Goal: Task Accomplishment & Management: Complete application form

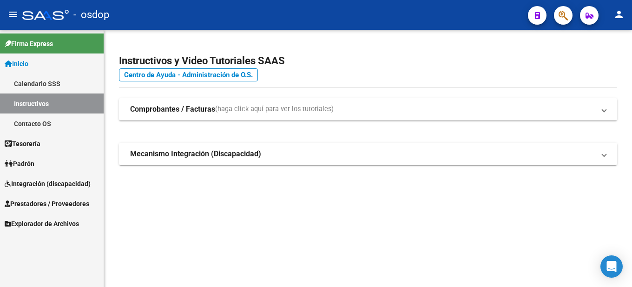
click at [55, 208] on span "Prestadores / Proveedores" at bounding box center [47, 203] width 85 height 10
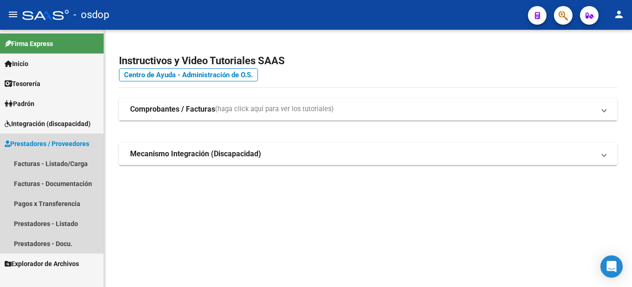
click at [67, 138] on span "Prestadores / Proveedores" at bounding box center [47, 143] width 85 height 10
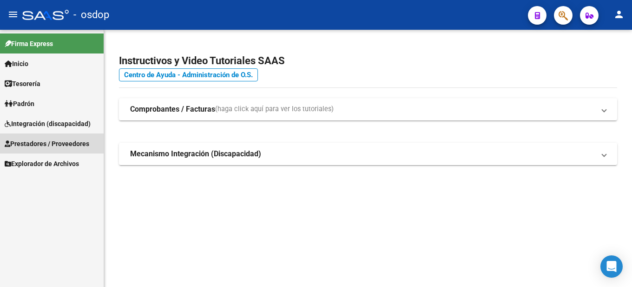
click at [67, 138] on span "Prestadores / Proveedores" at bounding box center [47, 143] width 85 height 10
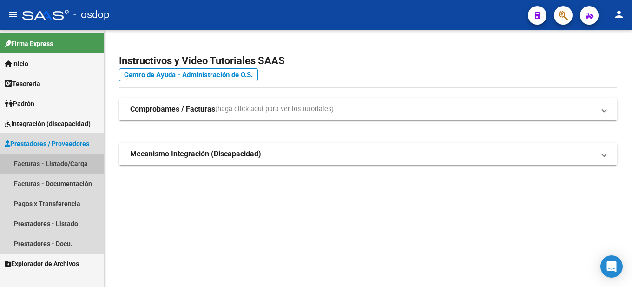
click at [66, 159] on link "Facturas - Listado/Carga" at bounding box center [52, 163] width 104 height 20
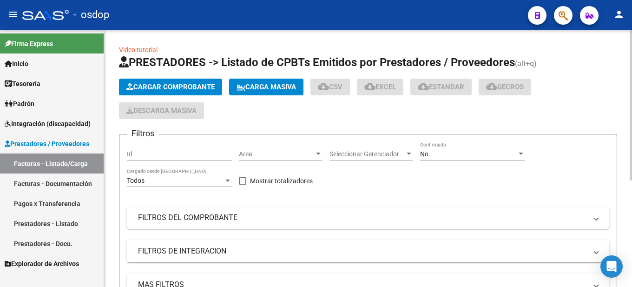
click at [192, 86] on span "Cargar Comprobante" at bounding box center [170, 87] width 88 height 8
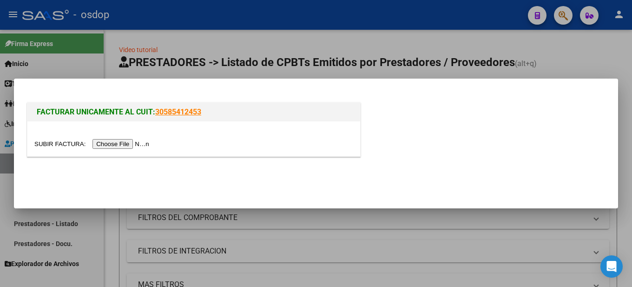
click at [138, 143] on input "file" at bounding box center [93, 144] width 118 height 10
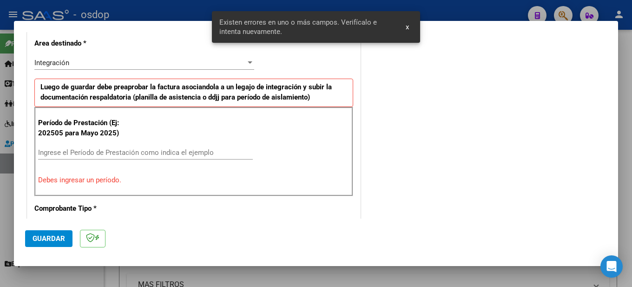
scroll to position [230, 0]
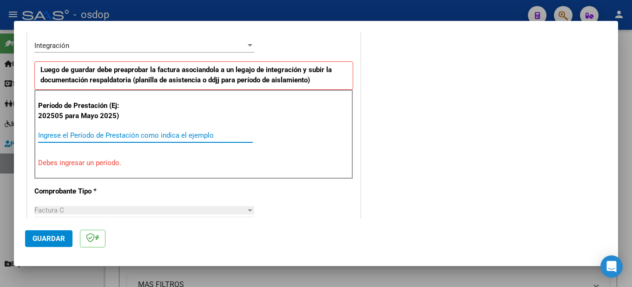
click at [80, 136] on input "Ingrese el Período de Prestación como indica el ejemplo" at bounding box center [145, 135] width 215 height 8
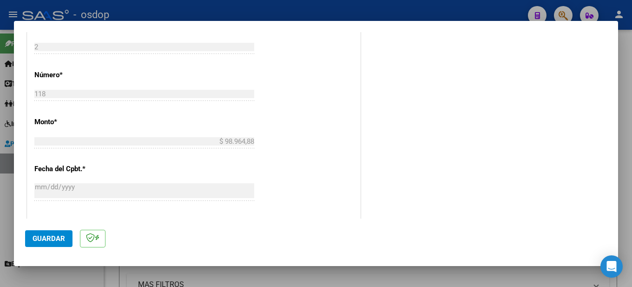
scroll to position [602, 0]
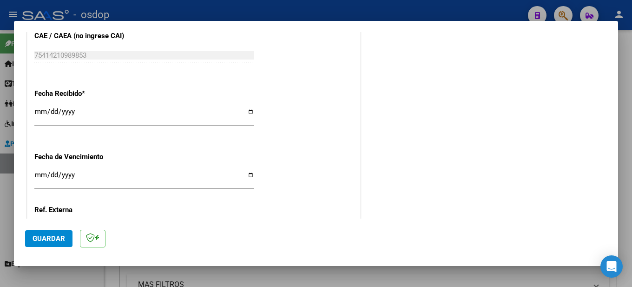
type input "202509"
click at [47, 237] on span "Guardar" at bounding box center [49, 238] width 33 height 8
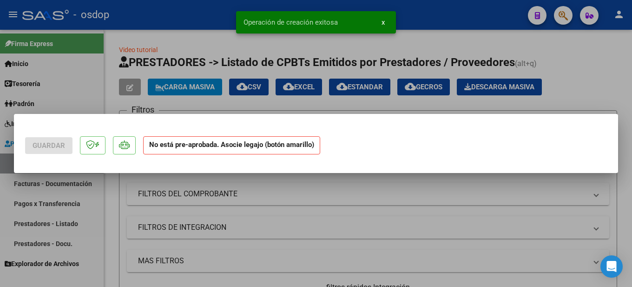
scroll to position [0, 0]
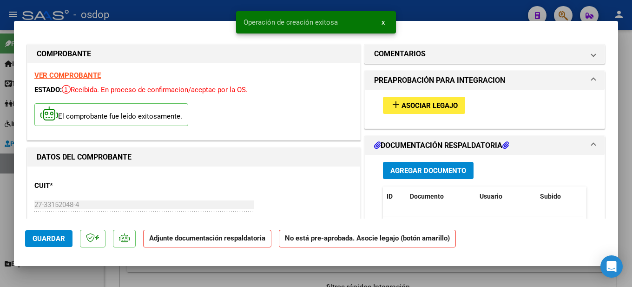
click at [428, 104] on span "Asociar Legajo" at bounding box center [429, 105] width 56 height 8
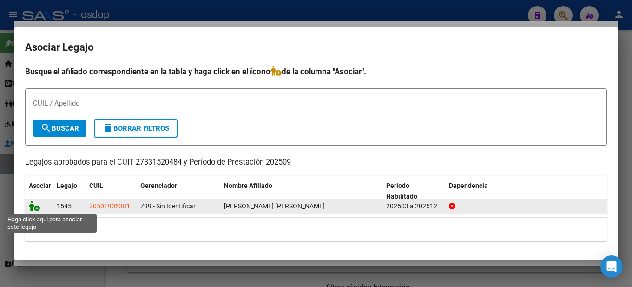
click at [36, 206] on icon at bounding box center [34, 206] width 11 height 10
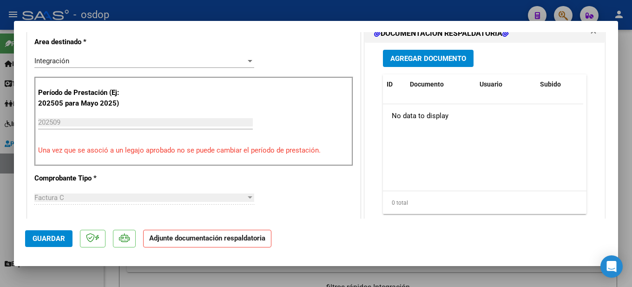
scroll to position [186, 0]
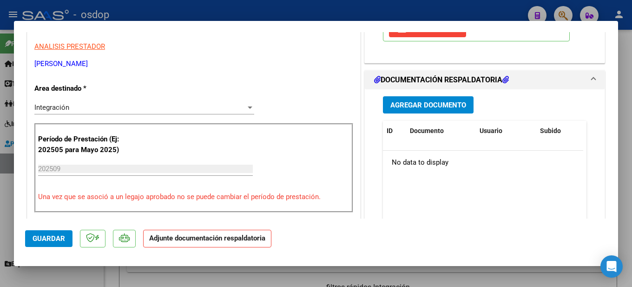
click at [421, 106] on span "Agregar Documento" at bounding box center [428, 105] width 76 height 8
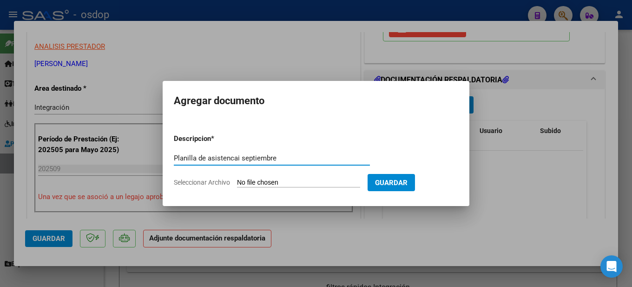
click at [239, 157] on input "Planilla de asistencai septiembre" at bounding box center [272, 158] width 196 height 8
click at [289, 159] on input "Planilla de asistenca septiembre" at bounding box center [272, 158] width 196 height 8
click at [281, 155] on input "Planilla de asistencia septiembre" at bounding box center [272, 158] width 196 height 8
type input "Planilla de asistencia septiembre Psicopedagogía"
click at [321, 179] on input "Seleccionar Archivo" at bounding box center [298, 182] width 123 height 9
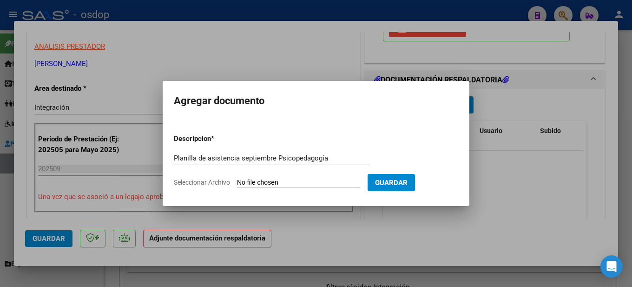
type input "C:\fakepath\Asistencia Septiembre [PERSON_NAME] [PERSON_NAME] PSICOPEDAGOGIA.pdf"
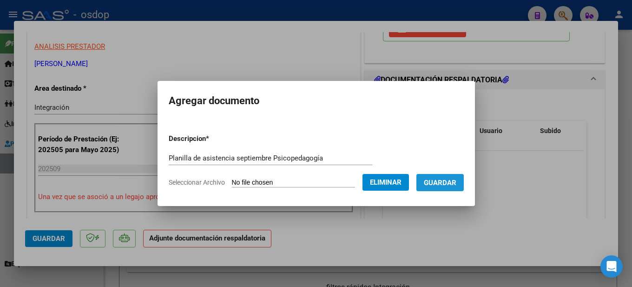
click at [450, 185] on span "Guardar" at bounding box center [440, 182] width 33 height 8
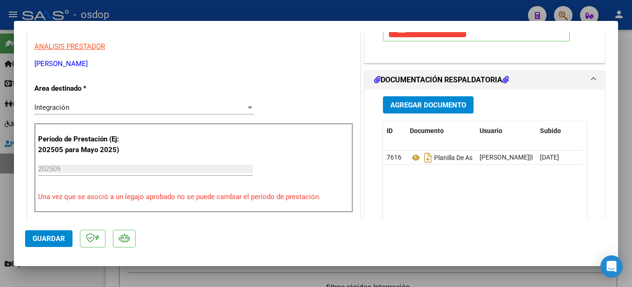
click at [625, 104] on div at bounding box center [316, 143] width 632 height 287
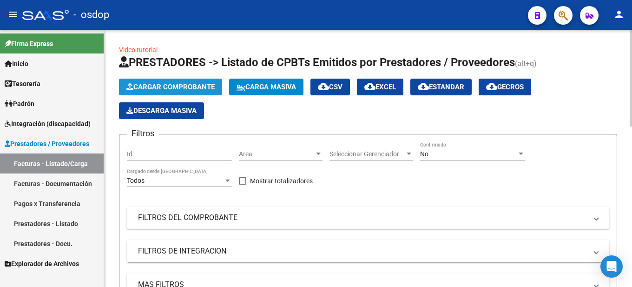
click at [184, 84] on span "Cargar Comprobante" at bounding box center [170, 87] width 88 height 8
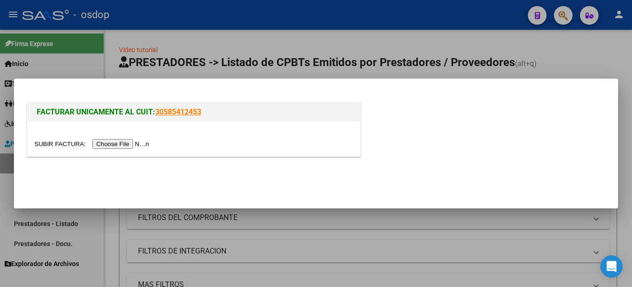
click at [125, 144] on input "file" at bounding box center [93, 144] width 118 height 10
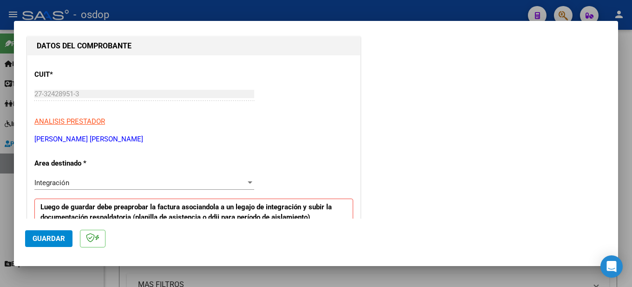
scroll to position [232, 0]
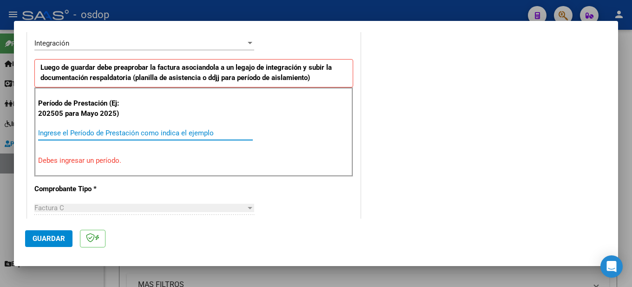
click at [80, 130] on input "Ingrese el Período de Prestación como indica el ejemplo" at bounding box center [145, 133] width 215 height 8
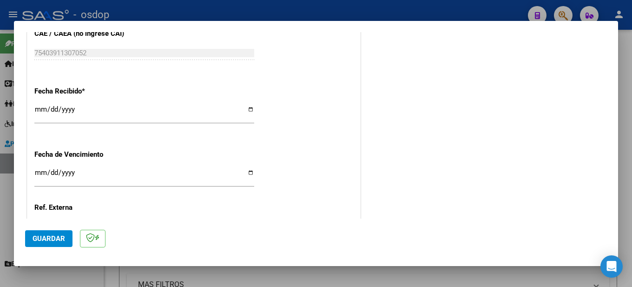
scroll to position [684, 0]
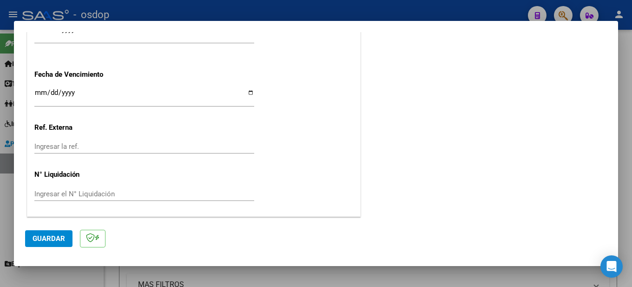
type input "202509"
click at [46, 237] on span "Guardar" at bounding box center [49, 238] width 33 height 8
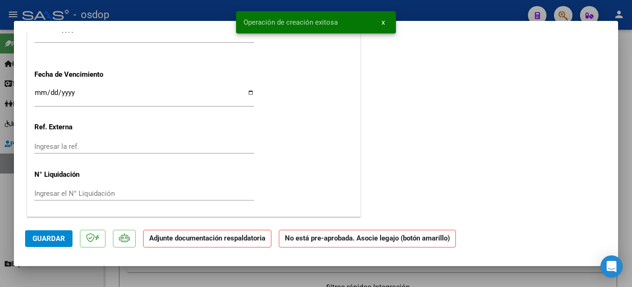
scroll to position [0, 0]
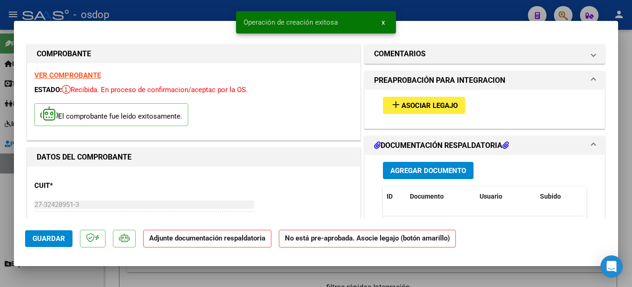
click at [438, 105] on span "Asociar Legajo" at bounding box center [429, 105] width 56 height 8
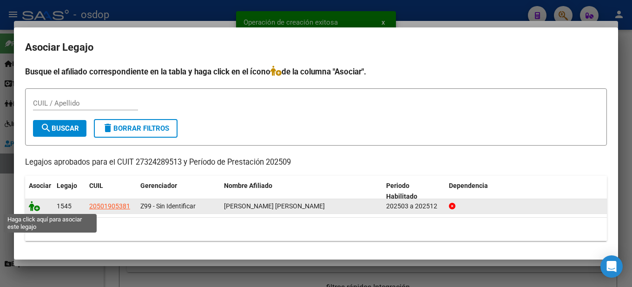
click at [36, 208] on icon at bounding box center [34, 206] width 11 height 10
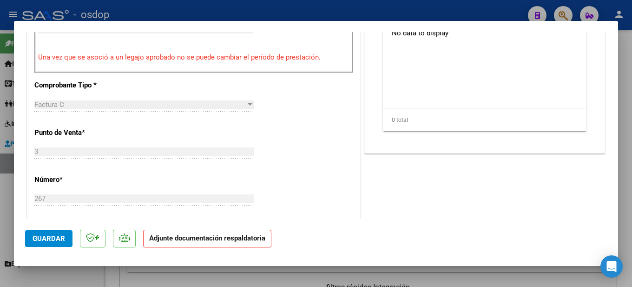
scroll to position [186, 0]
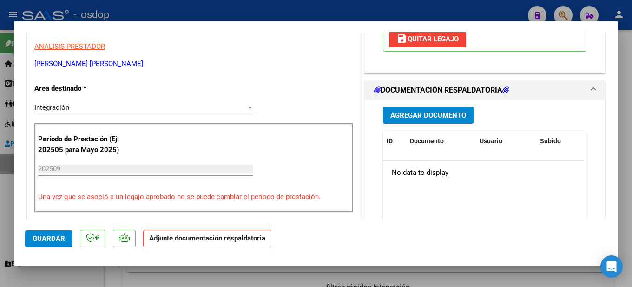
click at [432, 113] on span "Agregar Documento" at bounding box center [428, 115] width 76 height 8
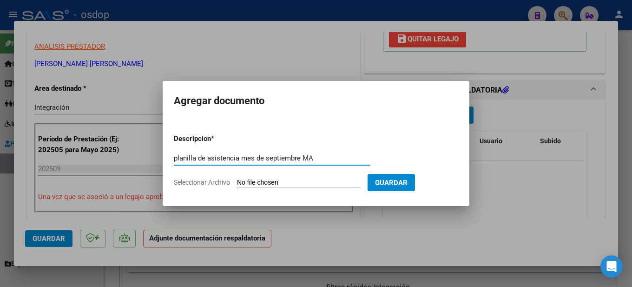
type input "planilla de asistencia mes de septiembre MA"
click at [278, 182] on input "Seleccionar Archivo" at bounding box center [298, 182] width 123 height 9
type input "C:\fakepath\planilla de asistencia septiembre MA [PERSON_NAME].pdf"
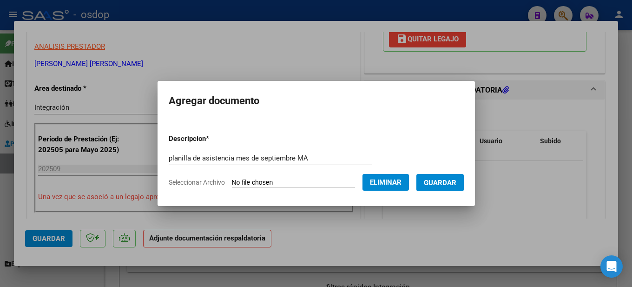
click at [448, 183] on span "Guardar" at bounding box center [440, 182] width 33 height 8
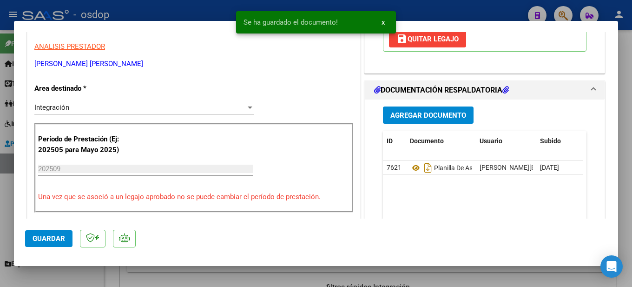
click at [624, 163] on div at bounding box center [316, 143] width 632 height 287
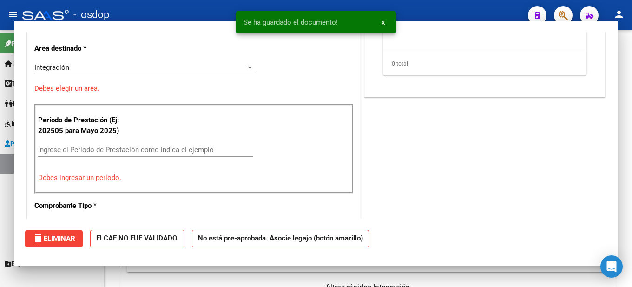
scroll to position [0, 0]
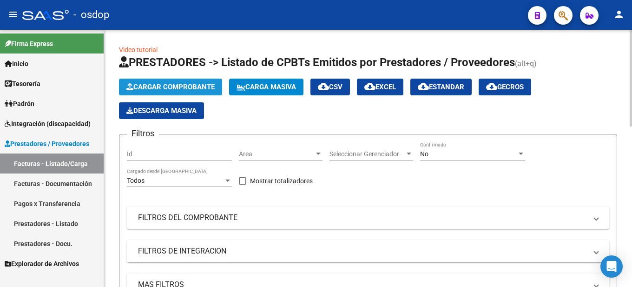
click at [180, 85] on span "Cargar Comprobante" at bounding box center [170, 87] width 88 height 8
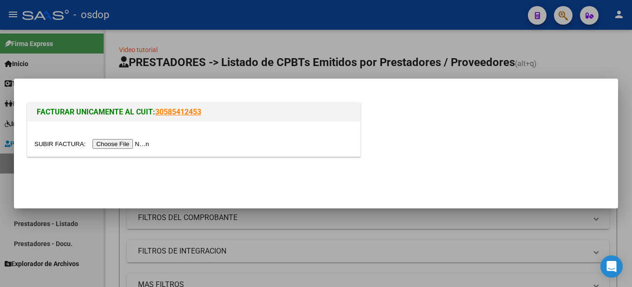
click at [139, 141] on input "file" at bounding box center [93, 144] width 118 height 10
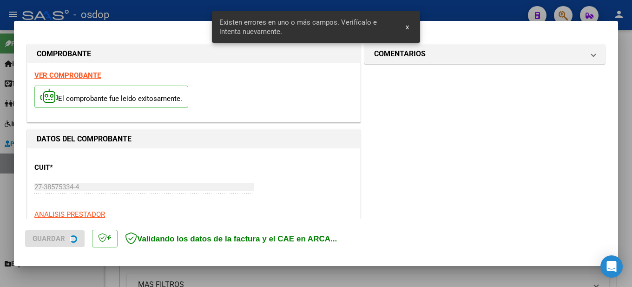
scroll to position [230, 0]
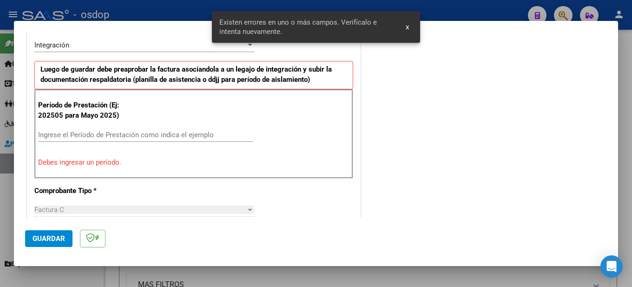
click at [100, 134] on input "Ingrese el Período de Prestación como indica el ejemplo" at bounding box center [145, 135] width 215 height 8
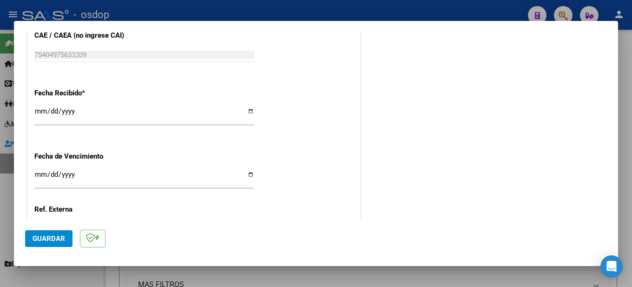
scroll to position [684, 0]
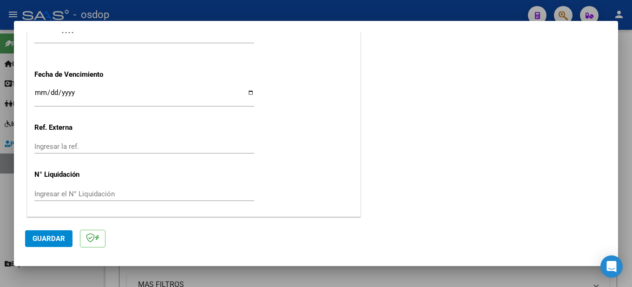
type input "202509"
click at [44, 237] on span "Guardar" at bounding box center [49, 238] width 33 height 8
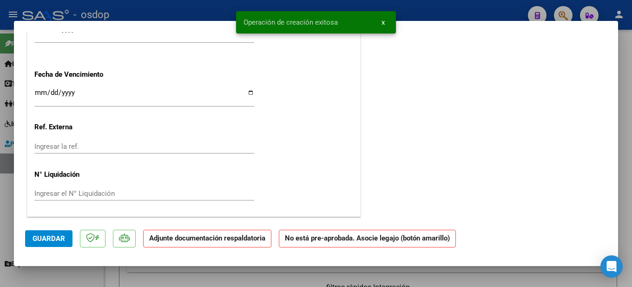
scroll to position [0, 0]
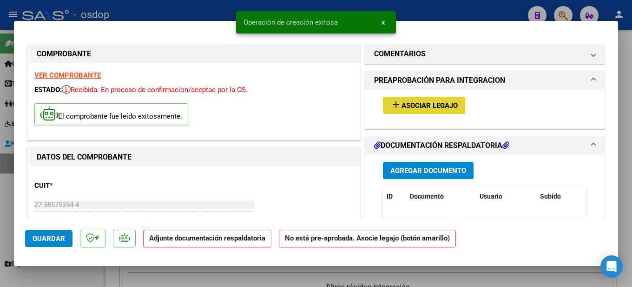
click at [417, 106] on span "Asociar Legajo" at bounding box center [429, 105] width 56 height 8
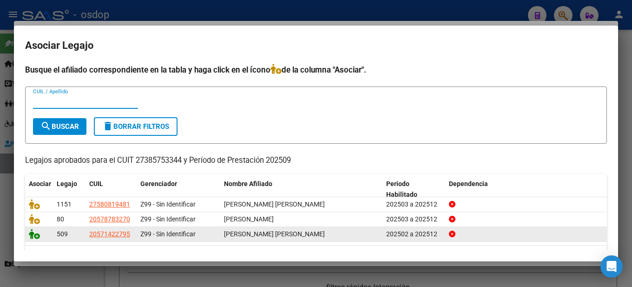
click at [35, 237] on icon at bounding box center [34, 234] width 11 height 10
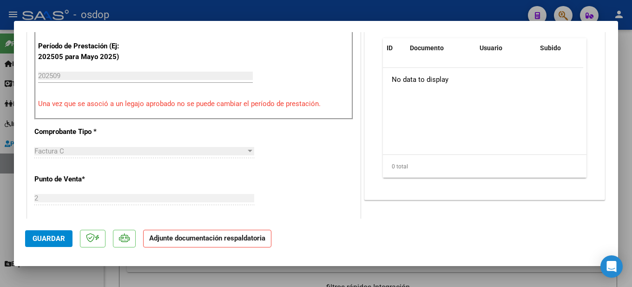
scroll to position [186, 0]
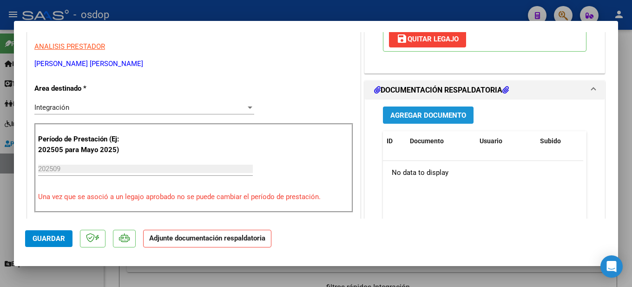
click at [433, 119] on span "Agregar Documento" at bounding box center [428, 115] width 76 height 8
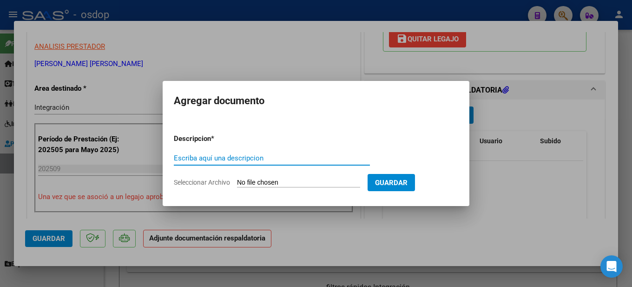
click at [188, 156] on input "Escriba aquí una descripcion" at bounding box center [272, 158] width 196 height 8
type input "Planilla de asistencia mes de septiembre [PERSON_NAME]"
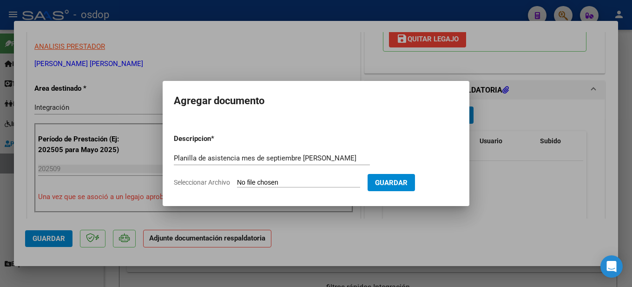
scroll to position [0, 0]
click at [275, 180] on input "Seleccionar Archivo" at bounding box center [298, 182] width 123 height 9
click at [280, 179] on input "Seleccionar Archivo" at bounding box center [298, 182] width 123 height 9
type input "C:\fakepath\Planilla de asistencia septiembre [PERSON_NAME].pdf"
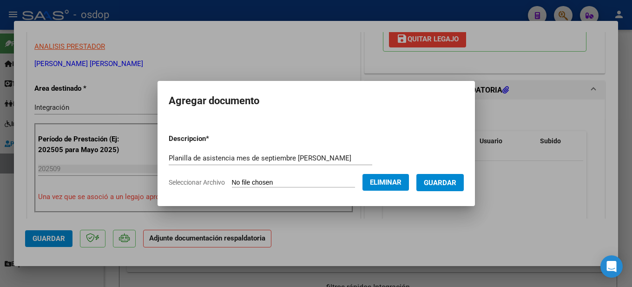
click at [446, 184] on span "Guardar" at bounding box center [440, 182] width 33 height 8
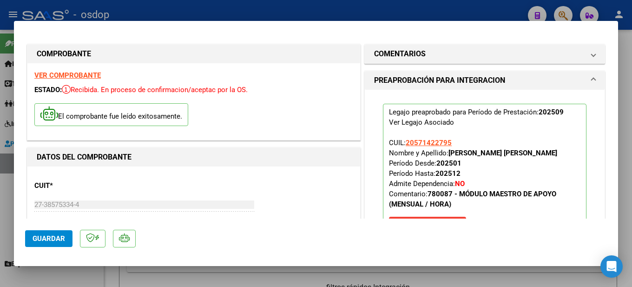
click at [85, 72] on strong "VER COMPROBANTE" at bounding box center [67, 75] width 66 height 8
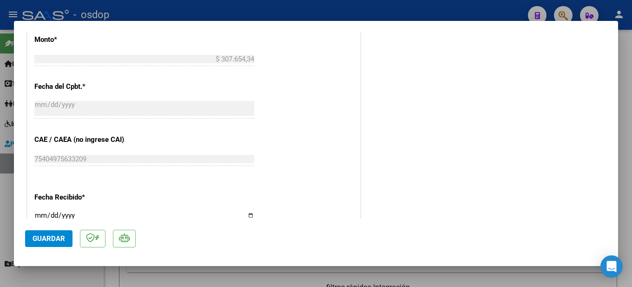
scroll to position [698, 0]
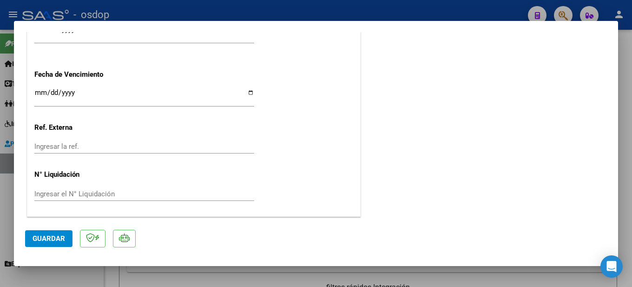
click at [627, 197] on div at bounding box center [316, 143] width 632 height 287
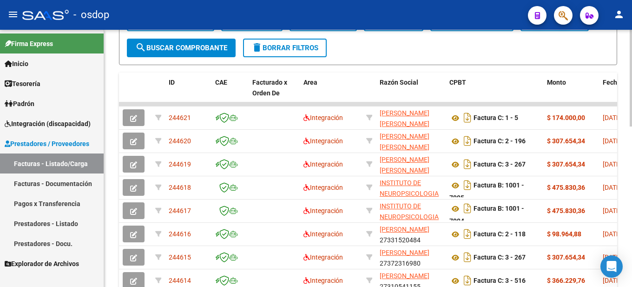
scroll to position [228, 0]
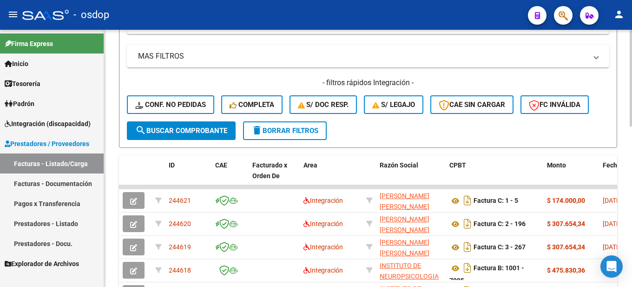
click at [621, 173] on div "Video tutorial PRESTADORES -> Listado de CPBTs Emitidos por Prestadores / Prove…" at bounding box center [369, 140] width 530 height 676
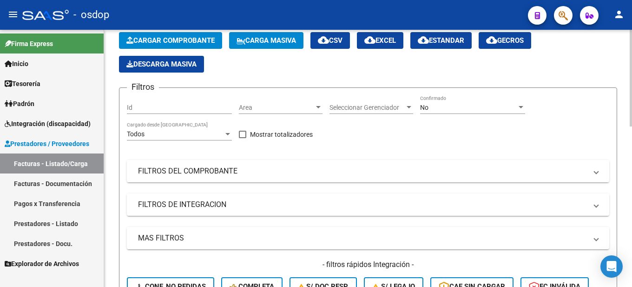
scroll to position [0, 0]
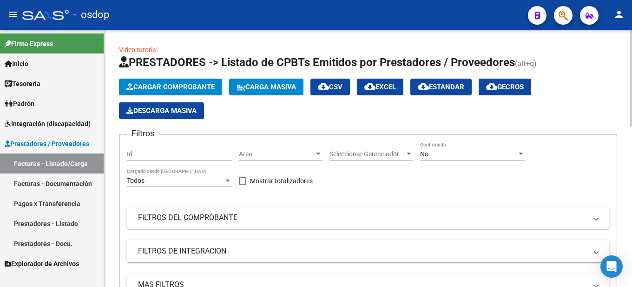
click at [156, 87] on span "Cargar Comprobante" at bounding box center [170, 87] width 88 height 8
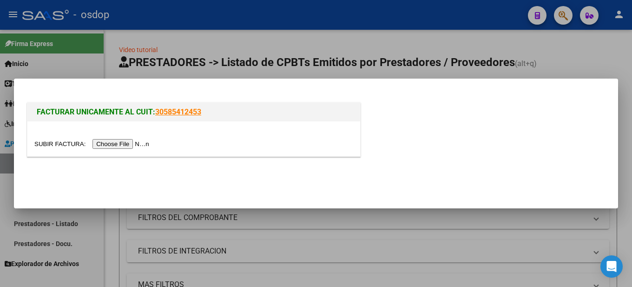
click at [133, 142] on input "file" at bounding box center [93, 144] width 118 height 10
click at [129, 144] on input "file" at bounding box center [93, 144] width 118 height 10
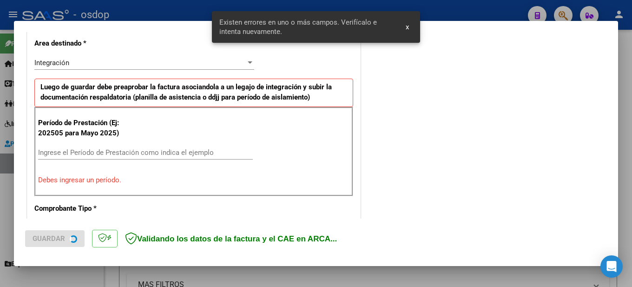
scroll to position [230, 0]
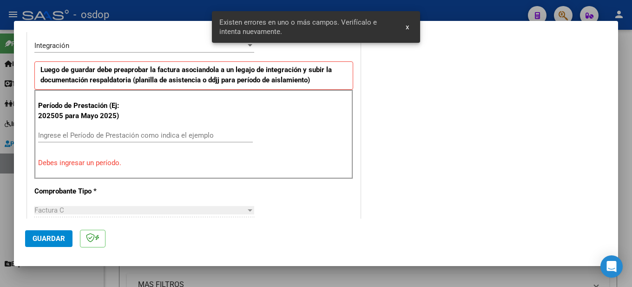
click at [406, 26] on span "x" at bounding box center [407, 27] width 3 height 8
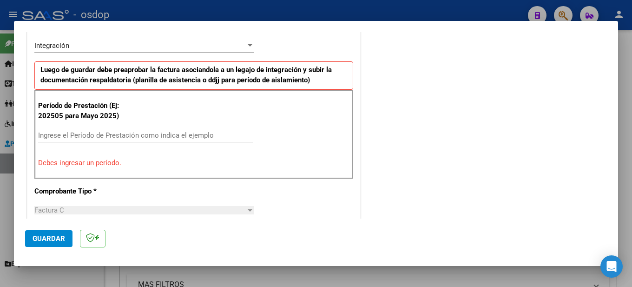
click at [148, 133] on input "Ingrese el Período de Prestación como indica el ejemplo" at bounding box center [145, 135] width 215 height 8
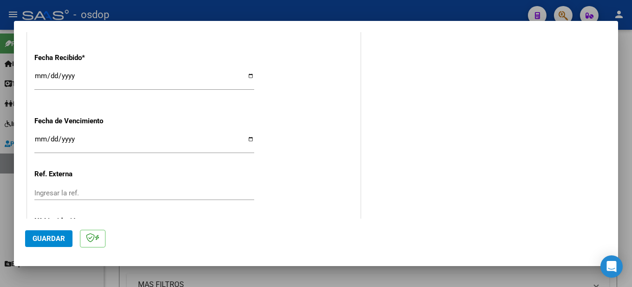
scroll to position [684, 0]
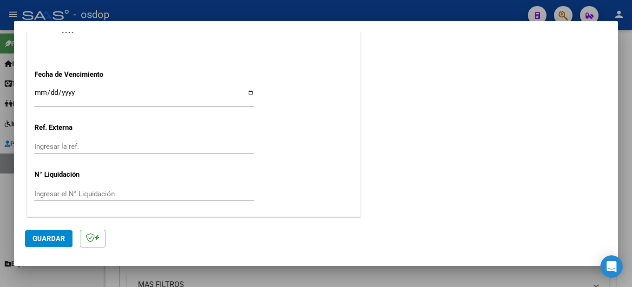
type input "202509"
click at [55, 238] on span "Guardar" at bounding box center [49, 238] width 33 height 8
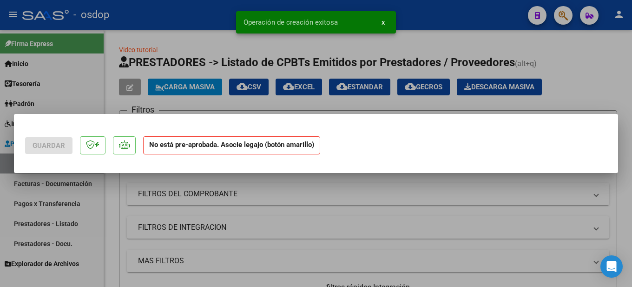
scroll to position [0, 0]
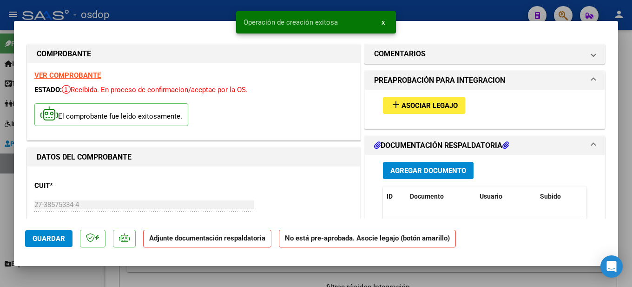
click at [400, 100] on button "add Asociar Legajo" at bounding box center [424, 105] width 82 height 17
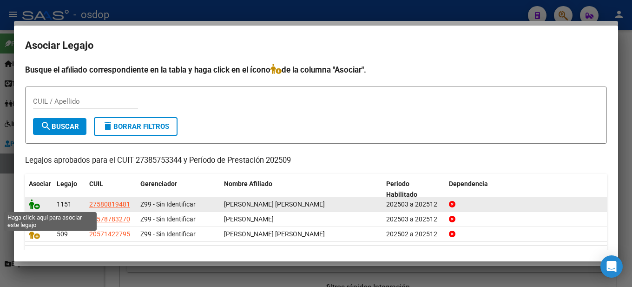
click at [38, 207] on icon at bounding box center [34, 204] width 11 height 10
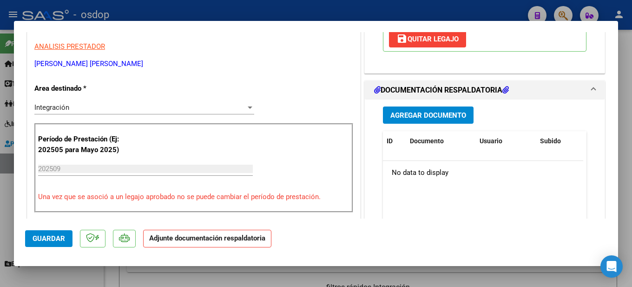
scroll to position [232, 0]
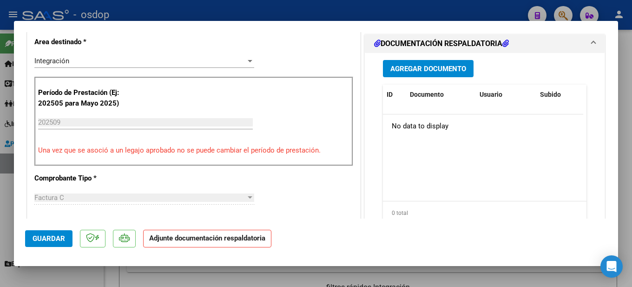
click at [441, 72] on span "Agregar Documento" at bounding box center [428, 69] width 76 height 8
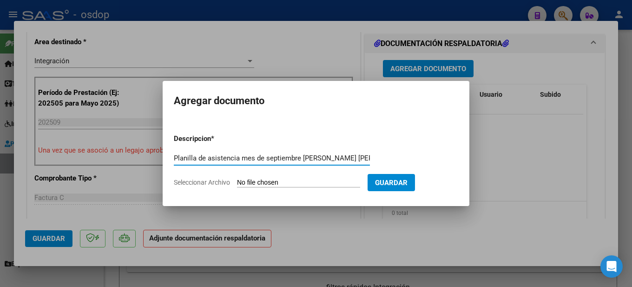
type input "Planilla de asistencia mes de septiembre [PERSON_NAME] [PERSON_NAME]"
click at [303, 182] on input "Seleccionar Archivo" at bounding box center [298, 182] width 123 height 9
type input "C:\fakepath\planilla de asistencia septiembre [PERSON_NAME] MA.pdf"
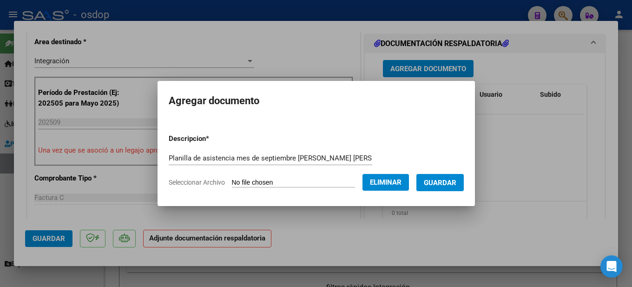
click at [453, 180] on span "Guardar" at bounding box center [440, 182] width 33 height 8
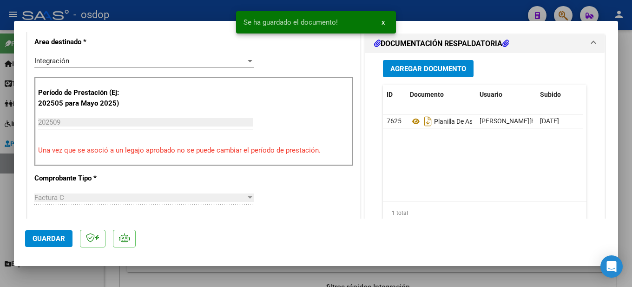
click at [630, 158] on div at bounding box center [316, 143] width 632 height 287
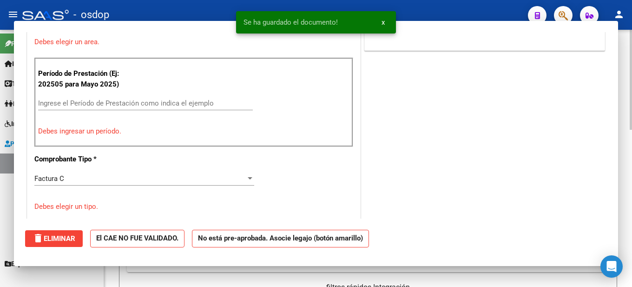
scroll to position [0, 0]
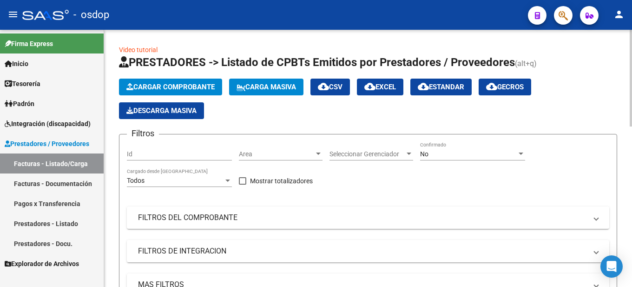
click at [200, 86] on span "Cargar Comprobante" at bounding box center [170, 87] width 88 height 8
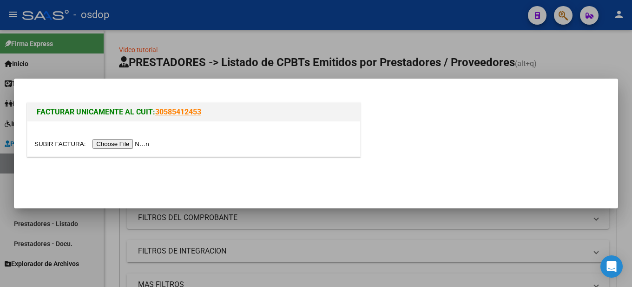
click at [141, 144] on input "file" at bounding box center [93, 144] width 118 height 10
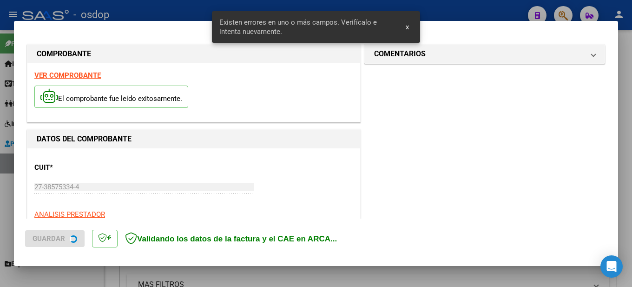
scroll to position [230, 0]
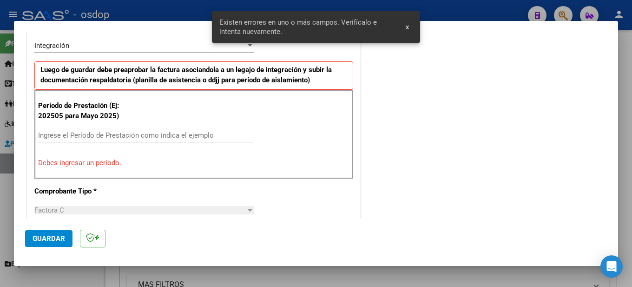
click at [66, 139] on div "Ingrese el Período de Prestación como indica el ejemplo" at bounding box center [145, 135] width 215 height 14
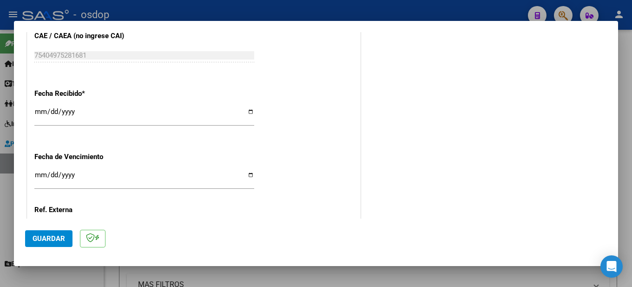
scroll to position [684, 0]
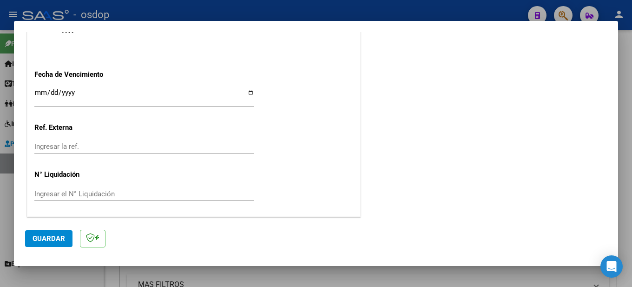
type input "202509"
click at [56, 235] on span "Guardar" at bounding box center [49, 238] width 33 height 8
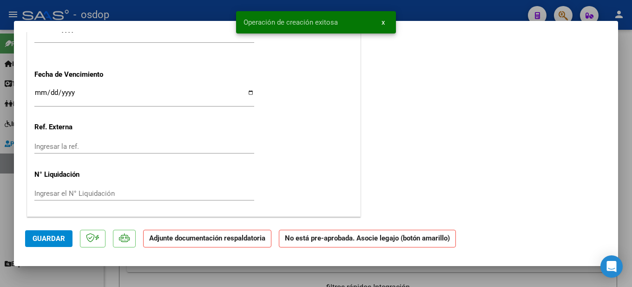
scroll to position [0, 0]
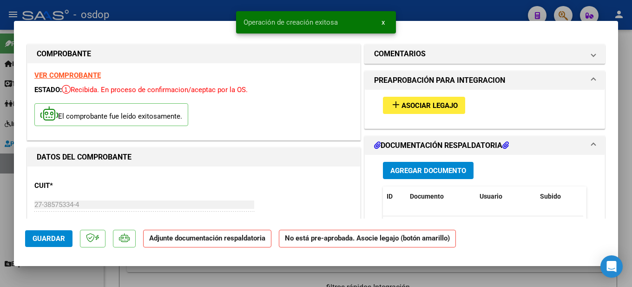
click at [408, 103] on span "Asociar Legajo" at bounding box center [429, 105] width 56 height 8
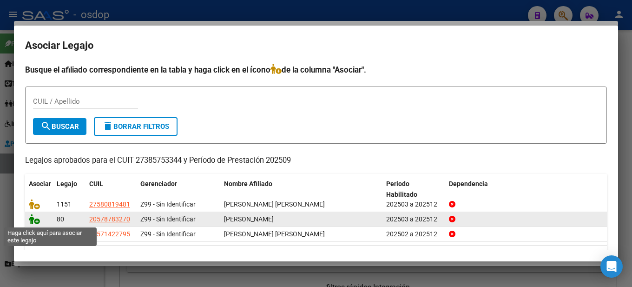
click at [36, 221] on icon at bounding box center [34, 219] width 11 height 10
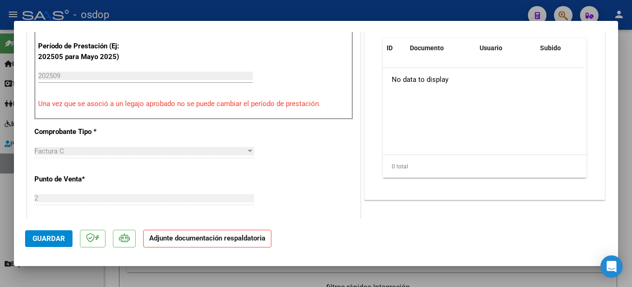
scroll to position [186, 0]
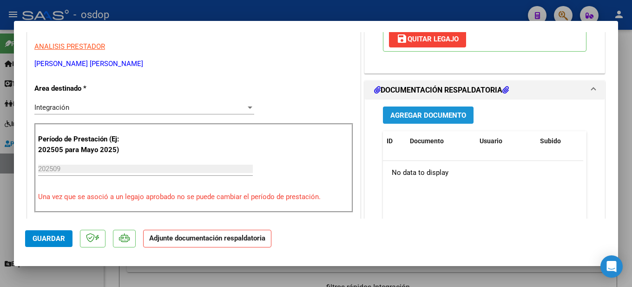
click at [434, 112] on span "Agregar Documento" at bounding box center [428, 115] width 76 height 8
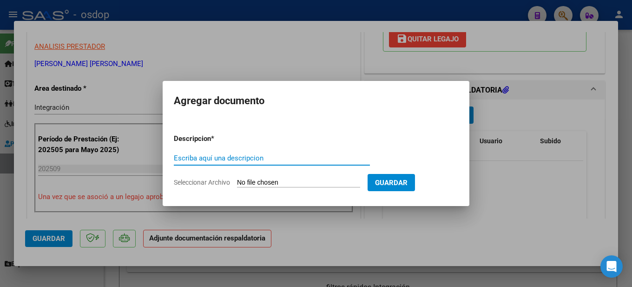
click at [202, 158] on input "Escriba aquí una descripcion" at bounding box center [272, 158] width 196 height 8
type input "planilla de asistencie mes de septiembre"
drag, startPoint x: 221, startPoint y: 153, endPoint x: 426, endPoint y: 221, distance: 215.9
click at [426, 221] on div at bounding box center [316, 143] width 632 height 287
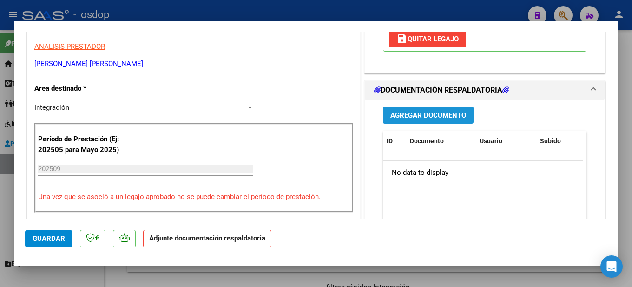
click at [436, 113] on span "Agregar Documento" at bounding box center [428, 115] width 76 height 8
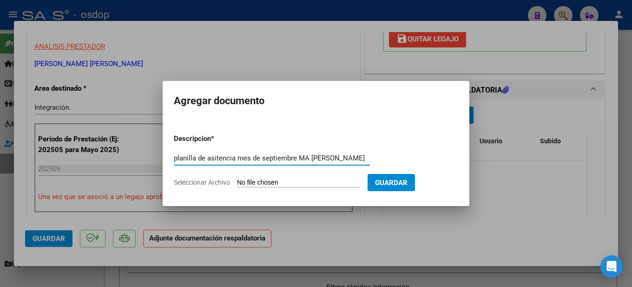
scroll to position [0, 10]
type input "planilla de asitencia mes de septiembre MA [PERSON_NAME]"
click at [272, 180] on input "Seleccionar Archivo" at bounding box center [298, 182] width 123 height 9
type input "C:\fakepath\planilla de asistencia mes de septiembre MA [PERSON_NAME].pdf"
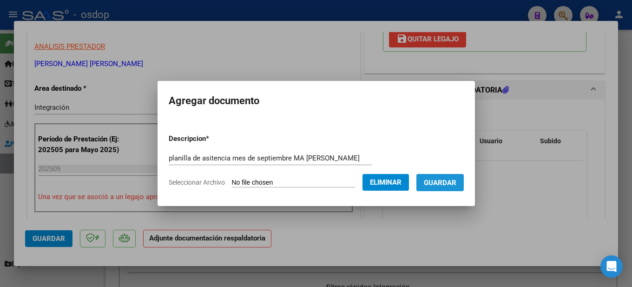
click at [449, 183] on span "Guardar" at bounding box center [440, 182] width 33 height 8
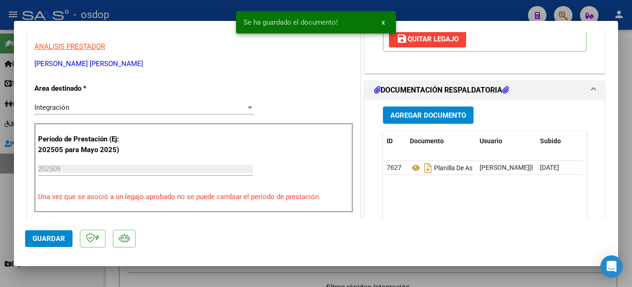
click at [626, 104] on div at bounding box center [316, 143] width 632 height 287
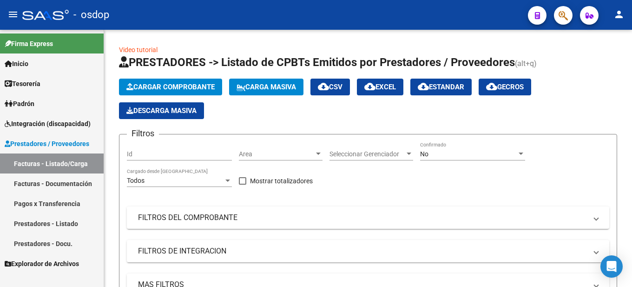
click at [44, 142] on span "Prestadores / Proveedores" at bounding box center [47, 143] width 85 height 10
